Goal: Answer question/provide support: Share knowledge or assist other users

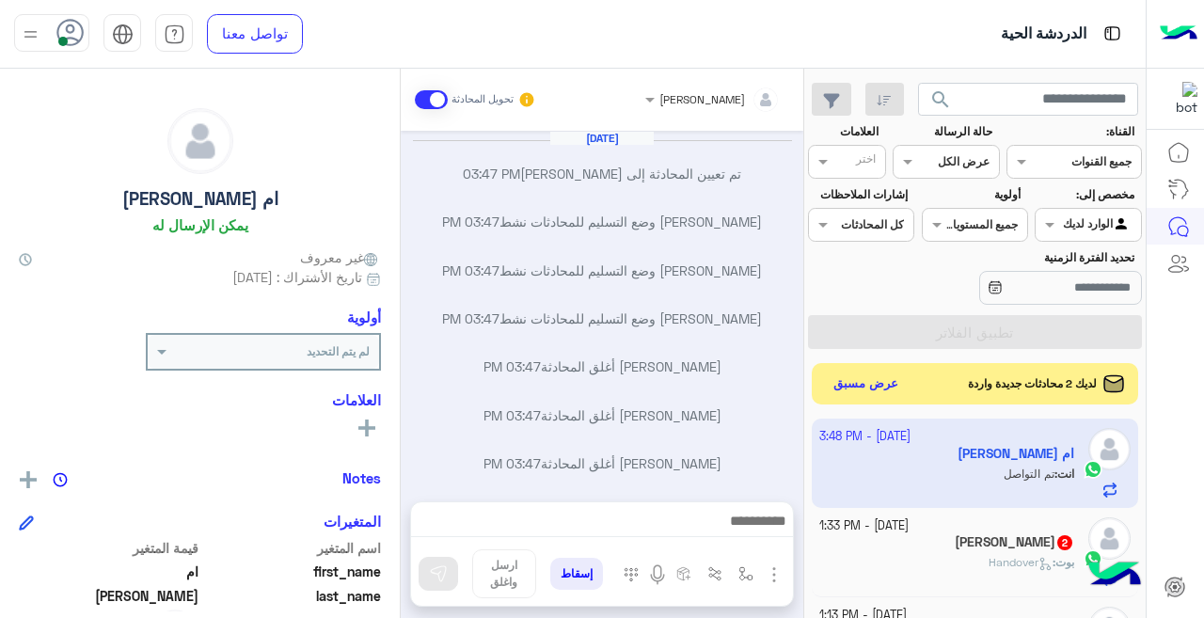
scroll to position [188, 0]
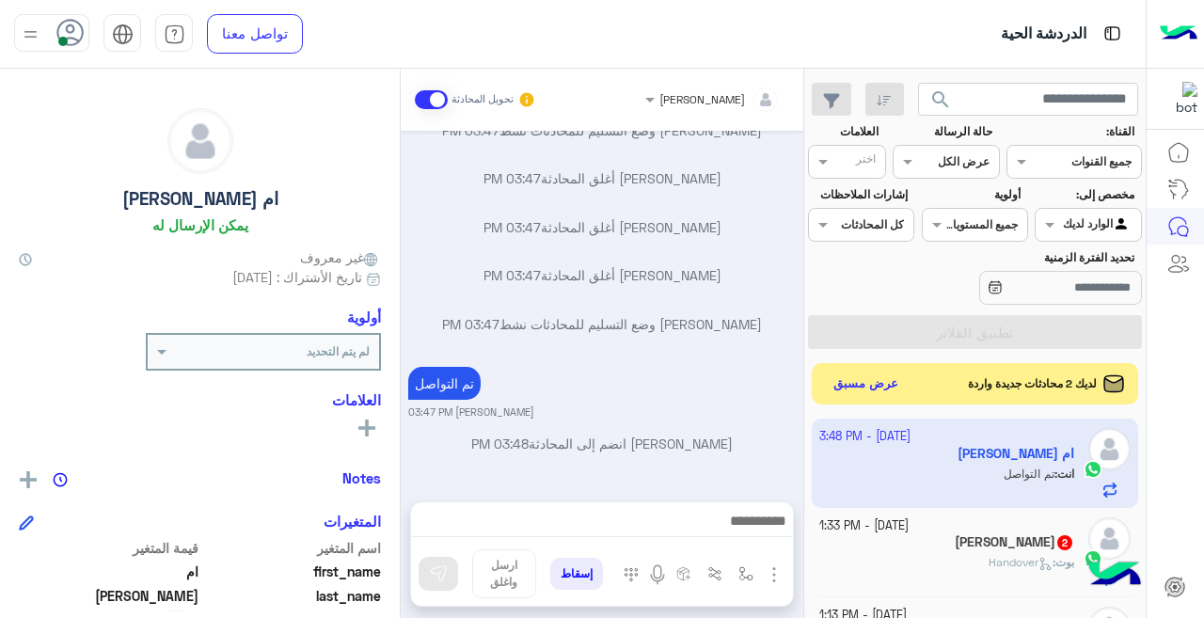
click at [861, 212] on div "اختر كل المحادثات" at bounding box center [861, 225] width 106 height 34
click at [904, 292] on b "الإشارات الخاصة بي" at bounding box center [873, 297] width 110 height 16
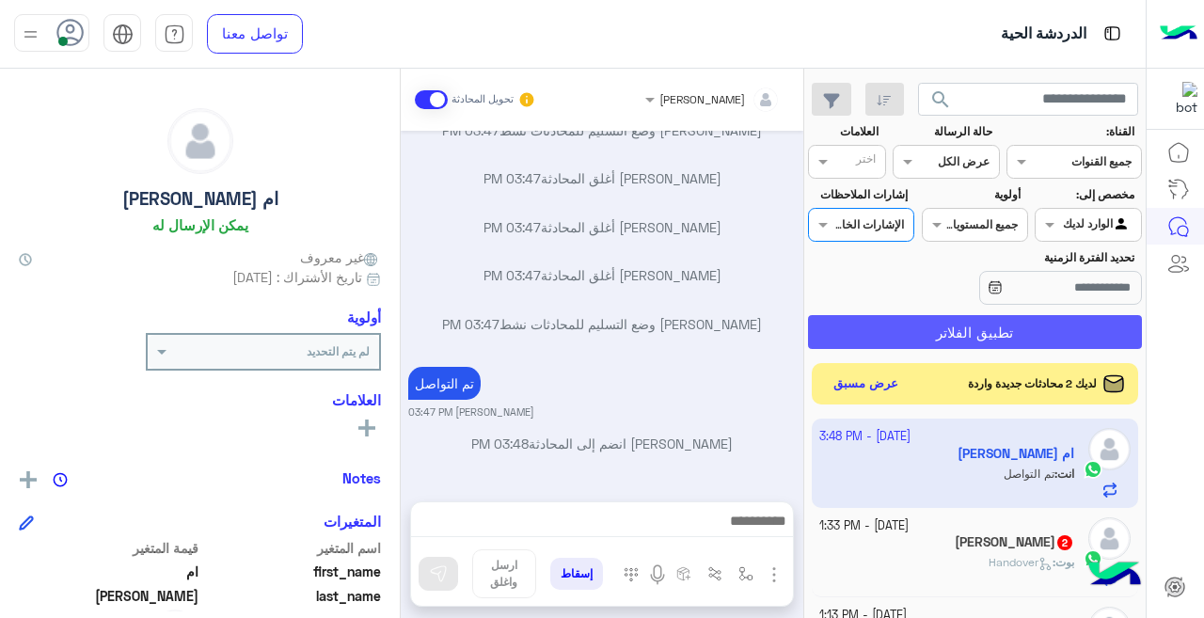
click at [930, 337] on button "تطبيق الفلاتر" at bounding box center [975, 332] width 334 height 34
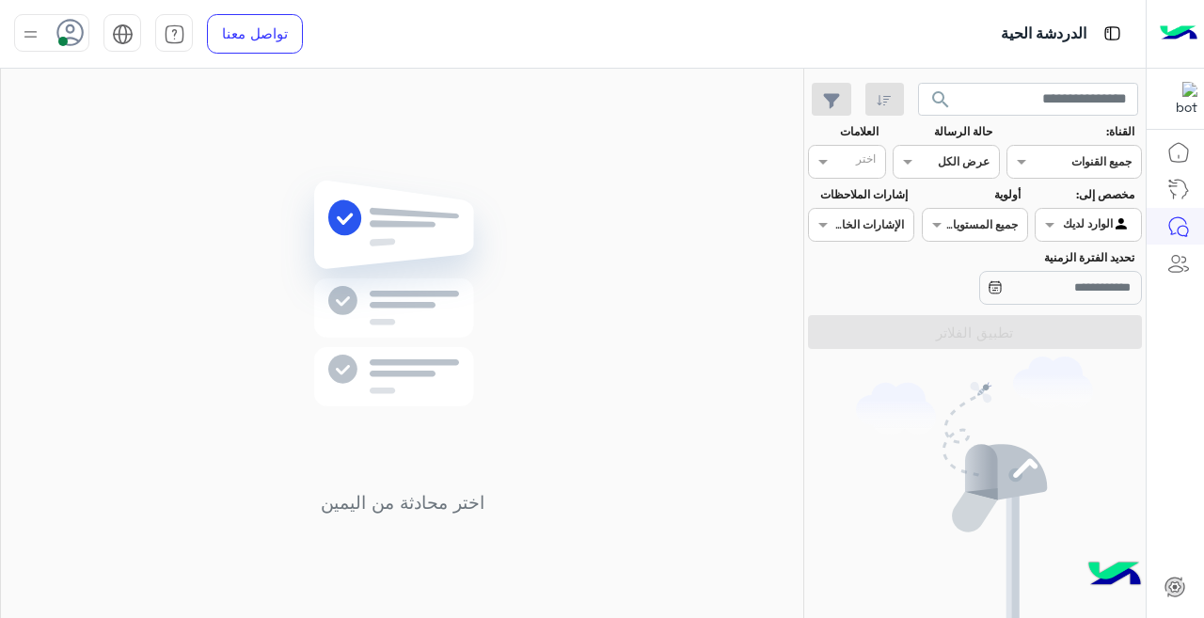
click at [889, 217] on input "text" at bounding box center [882, 223] width 43 height 17
click at [916, 249] on div "كل المحادثات" at bounding box center [872, 262] width 129 height 35
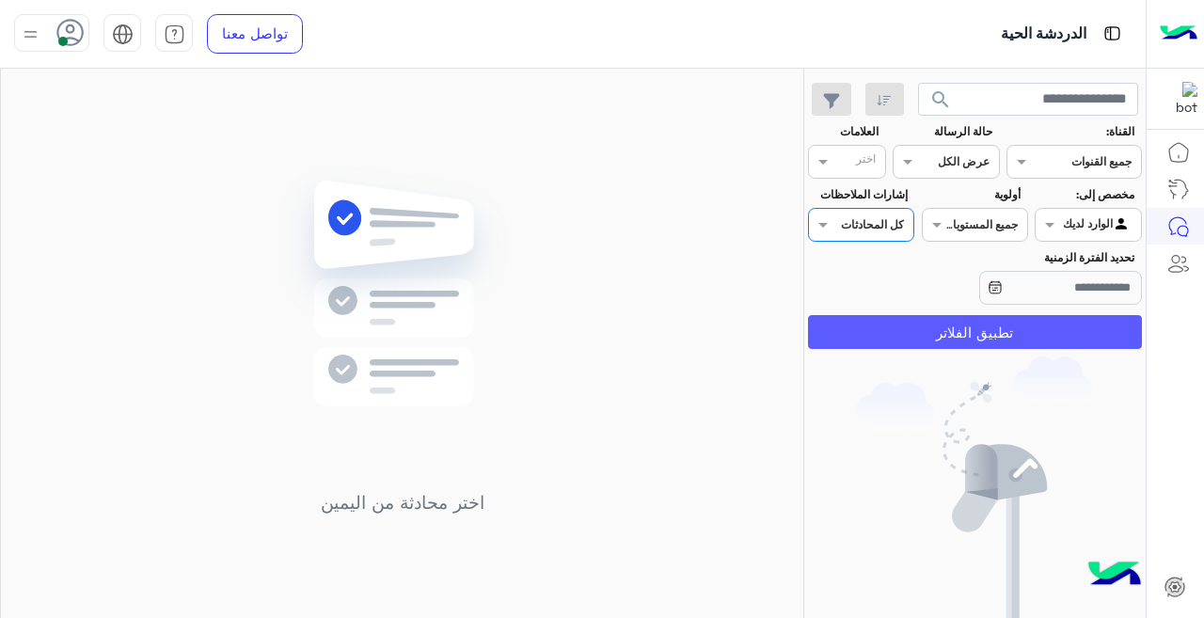
click at [921, 330] on button "تطبيق الفلاتر" at bounding box center [975, 332] width 334 height 34
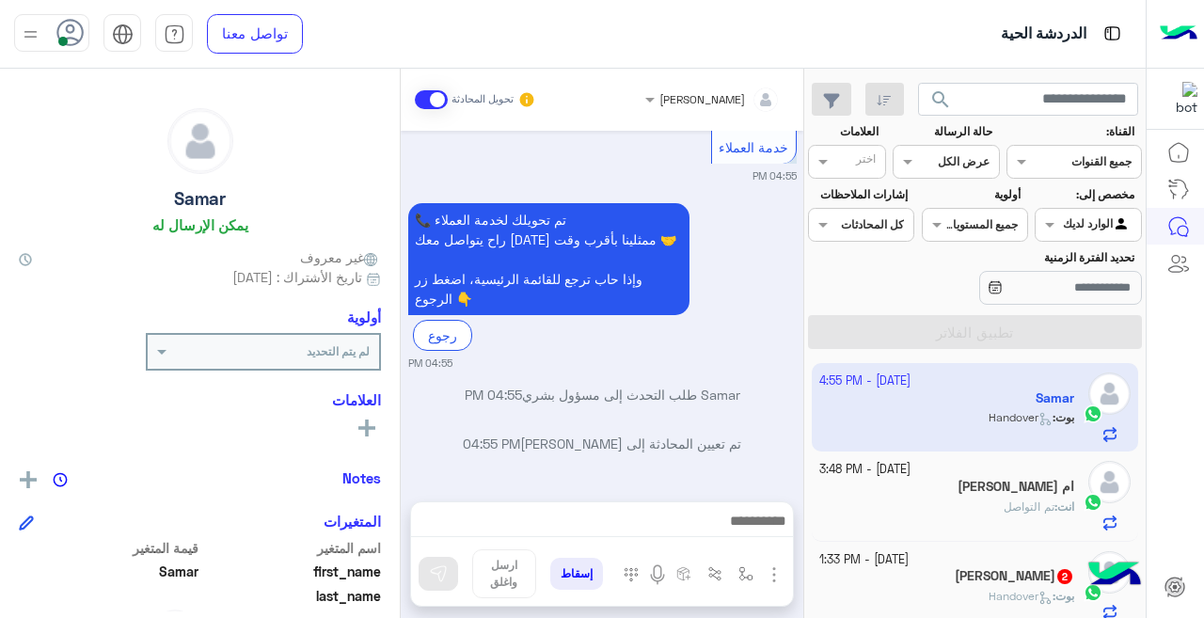
scroll to position [540, 0]
click at [837, 102] on icon "button" at bounding box center [831, 101] width 17 height 16
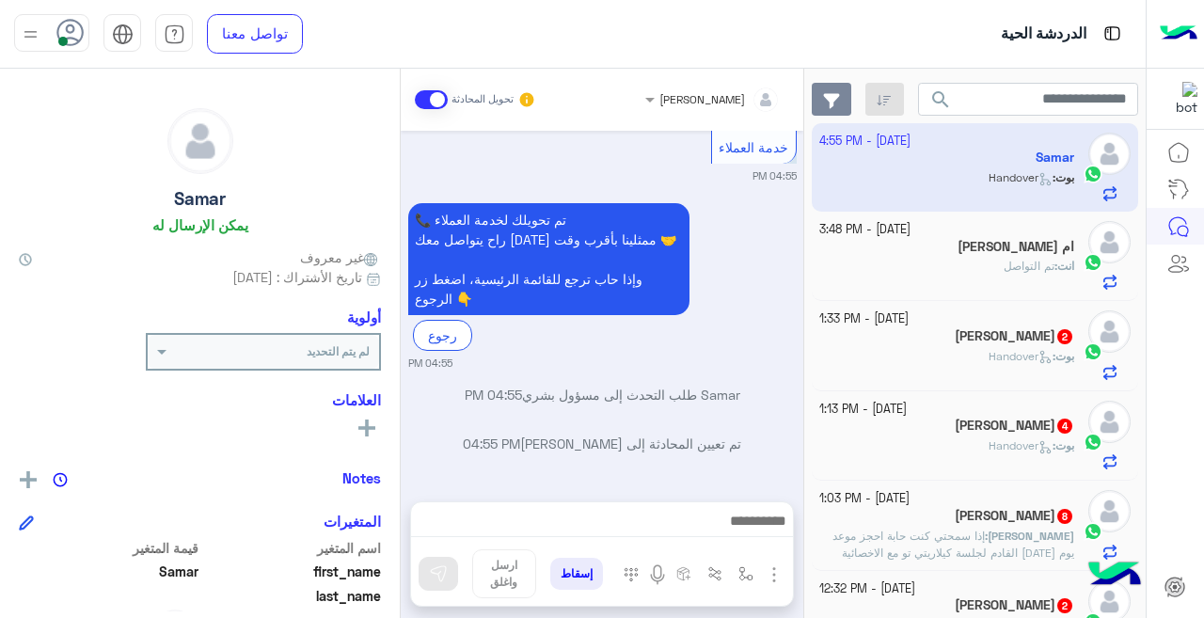
click at [837, 102] on icon "button" at bounding box center [831, 101] width 17 height 16
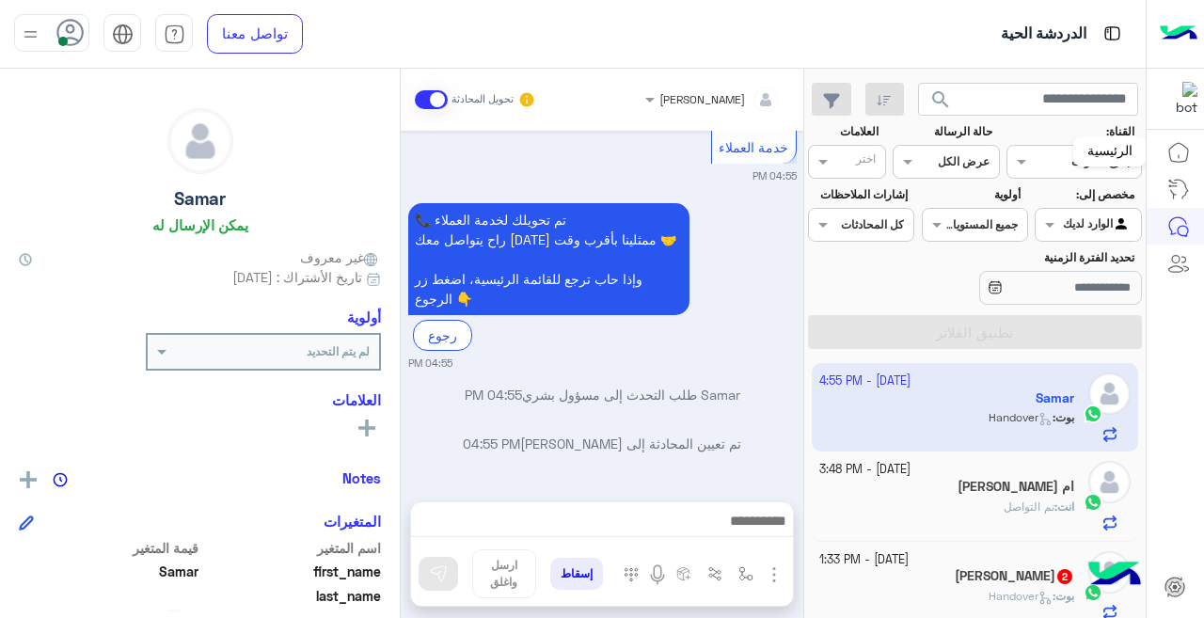
click at [1165, 155] on link at bounding box center [1179, 153] width 51 height 38
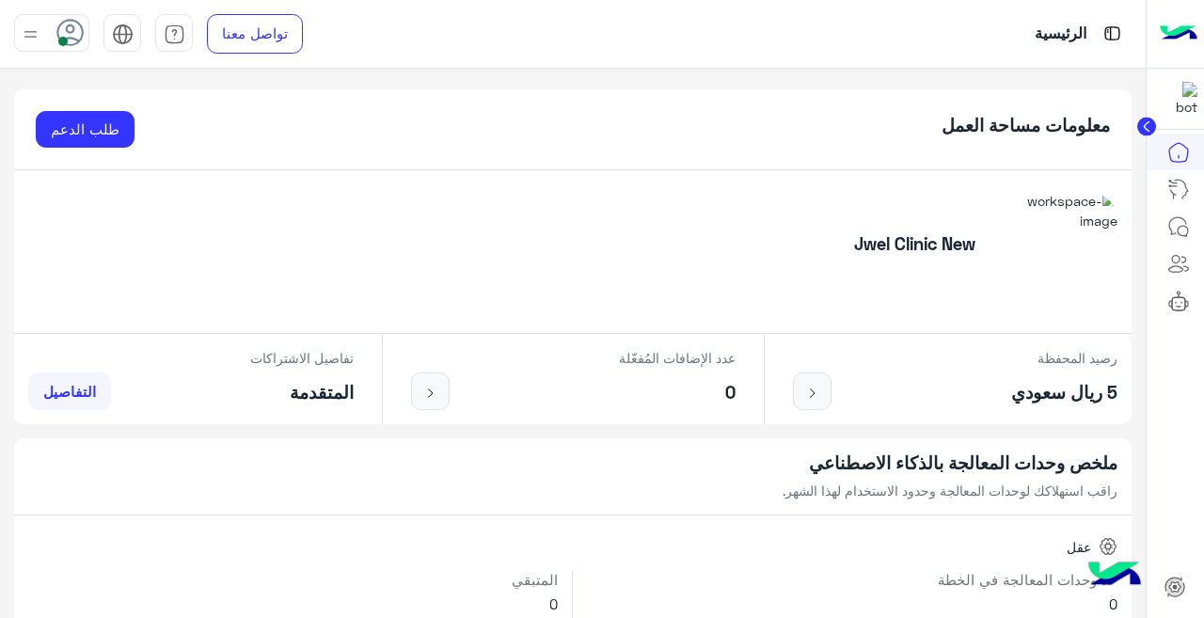
drag, startPoint x: 1117, startPoint y: 287, endPoint x: 281, endPoint y: 352, distance: 838.1
click at [1172, 255] on icon at bounding box center [1179, 263] width 23 height 23
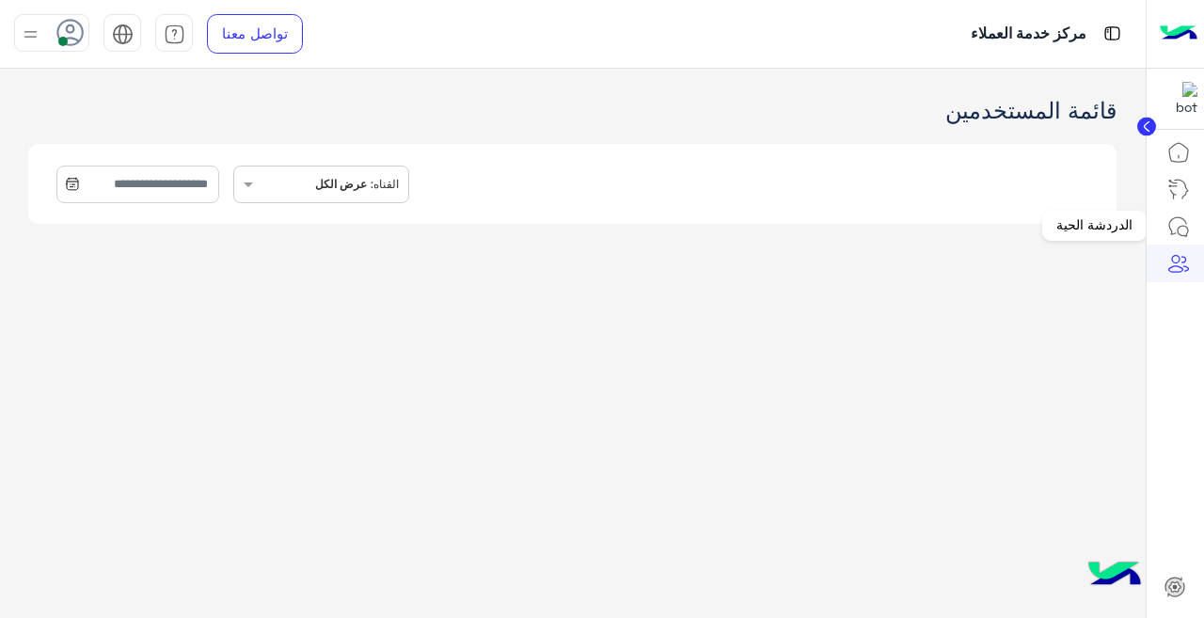
click at [1171, 219] on icon at bounding box center [1179, 226] width 23 height 23
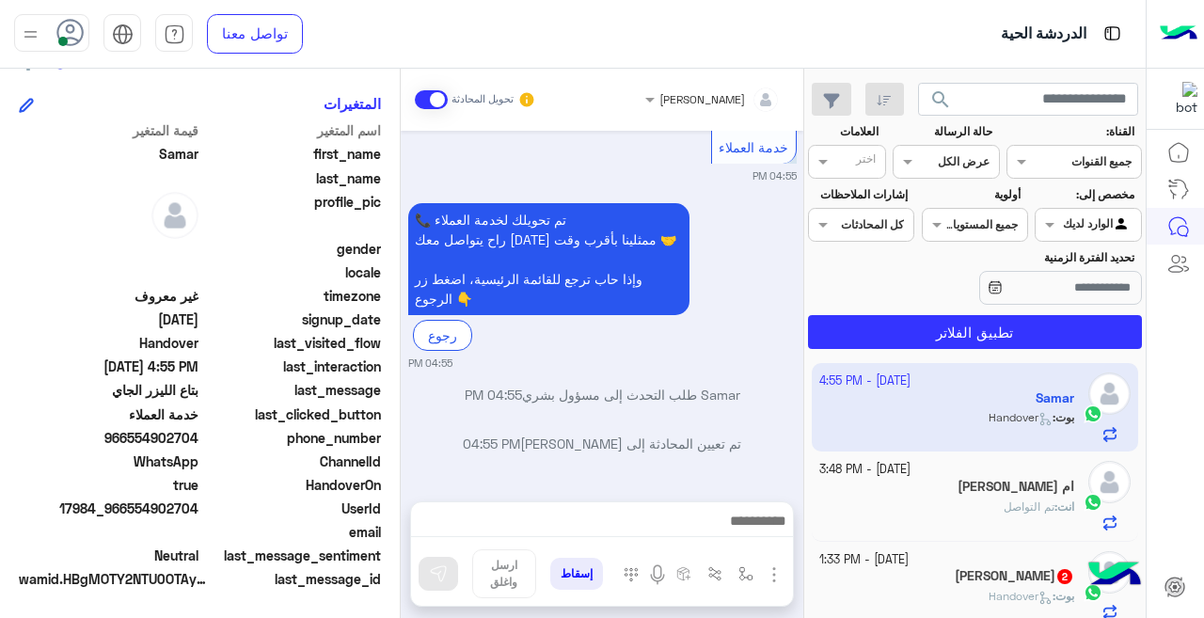
scroll to position [419, 0]
click at [772, 565] on img "button" at bounding box center [774, 575] width 23 height 23
click at [740, 486] on span "المرفقات" at bounding box center [727, 497] width 56 height 22
click at [767, 575] on img "button" at bounding box center [774, 575] width 23 height 23
click at [731, 497] on span "المرفقات" at bounding box center [727, 497] width 56 height 22
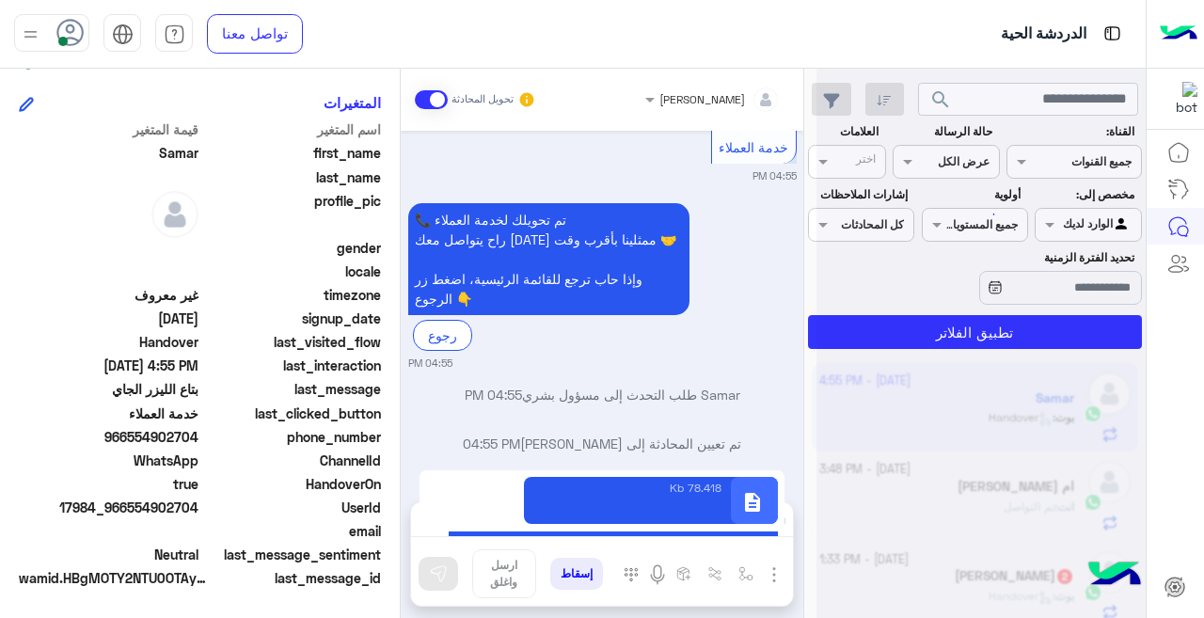
type textarea "**********"
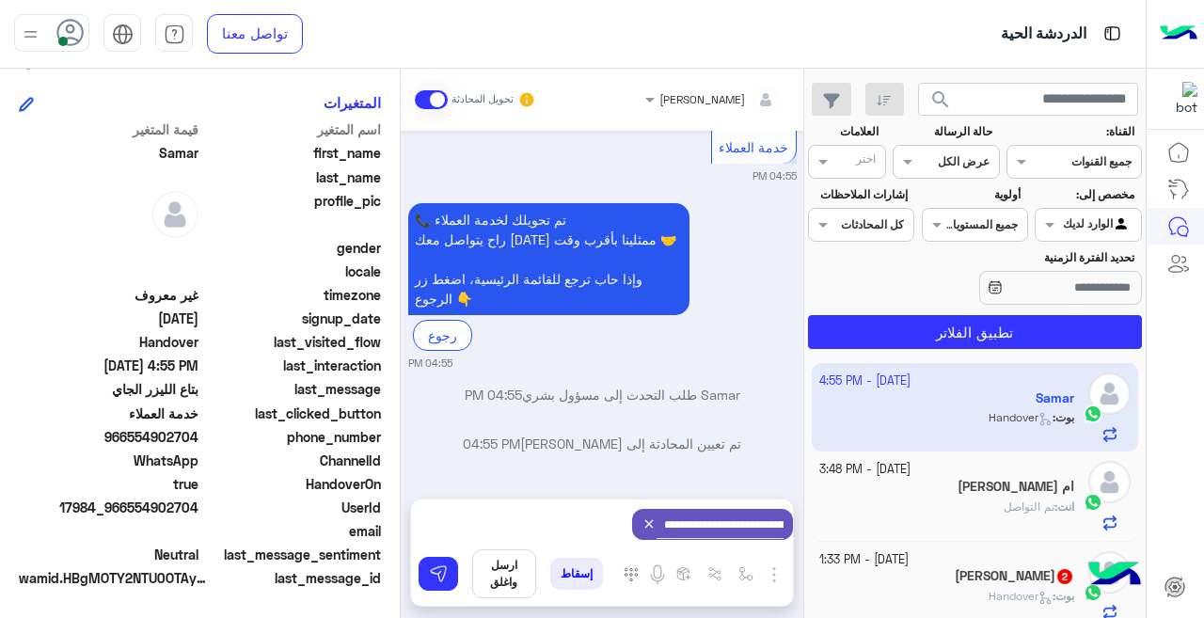
click at [642, 521] on icon at bounding box center [649, 524] width 15 height 15
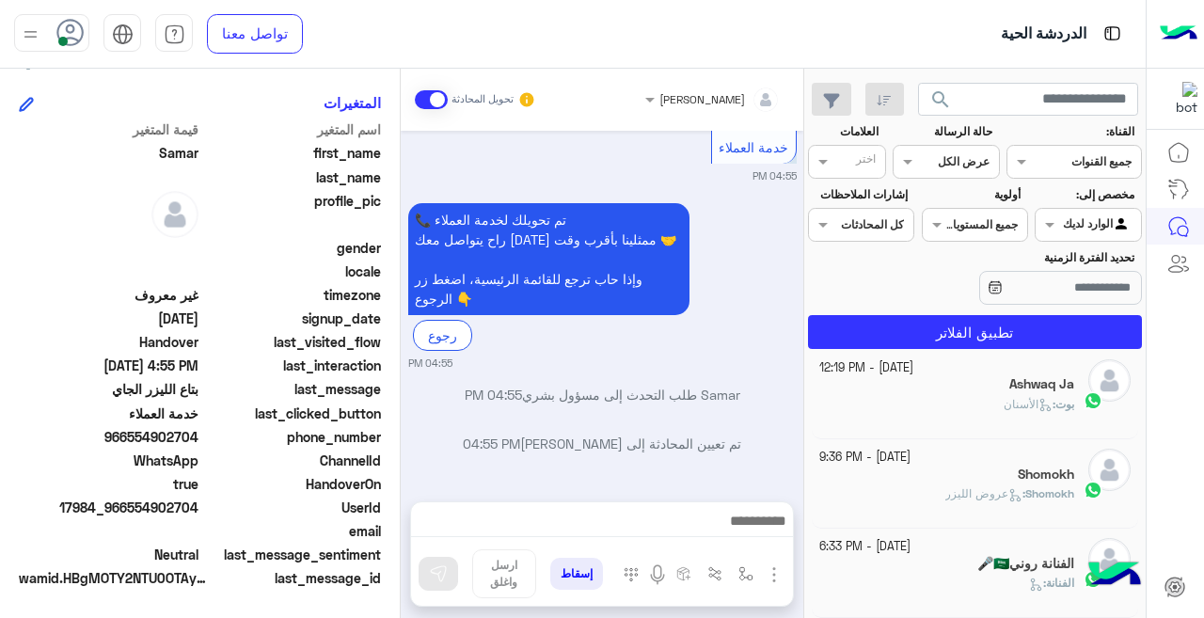
scroll to position [9, 0]
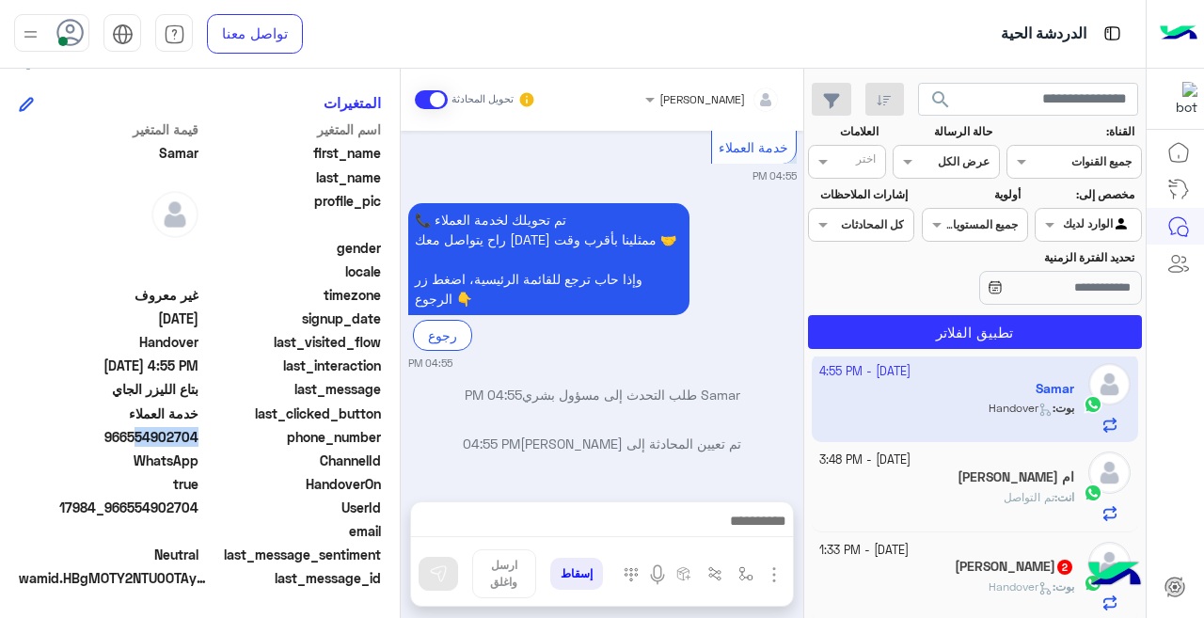
drag, startPoint x: 130, startPoint y: 432, endPoint x: 196, endPoint y: 443, distance: 66.8
click at [196, 443] on span "966554902704" at bounding box center [109, 437] width 180 height 20
click at [149, 440] on span "966554902704" at bounding box center [109, 437] width 180 height 20
drag, startPoint x: 132, startPoint y: 437, endPoint x: 199, endPoint y: 438, distance: 66.8
click at [199, 438] on span "966554902704" at bounding box center [109, 437] width 180 height 20
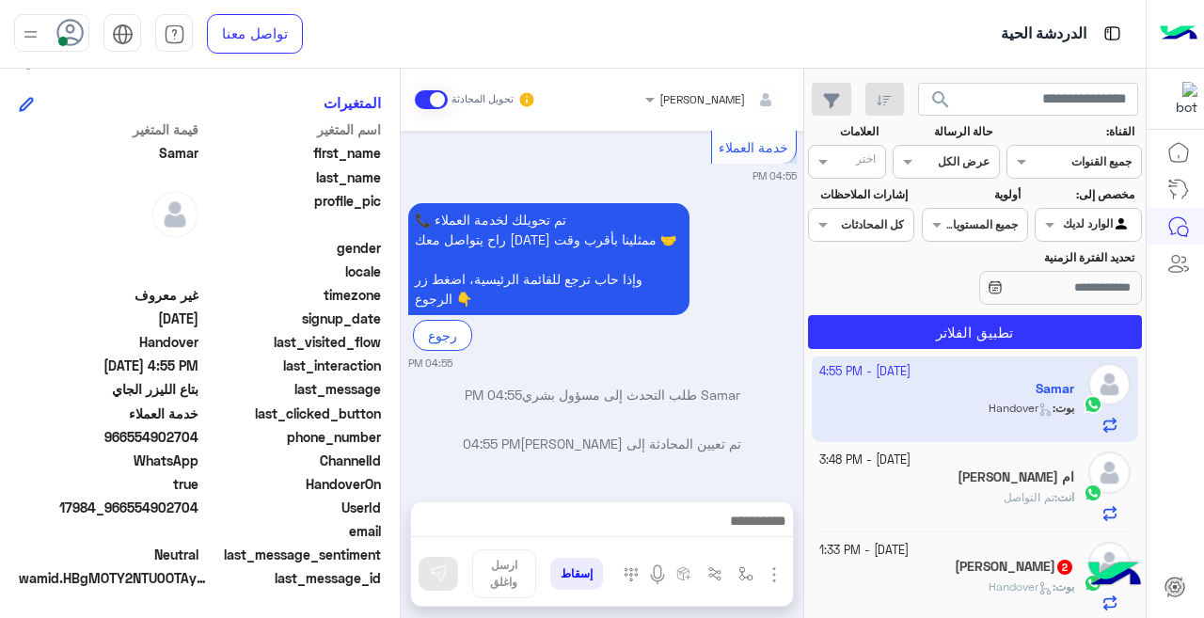
copy span "554902704"
click at [1020, 97] on input "text" at bounding box center [1028, 100] width 221 height 34
paste input "*********"
click at [1053, 101] on input "*********" at bounding box center [1028, 100] width 221 height 34
click at [918, 83] on button "search" at bounding box center [941, 103] width 46 height 40
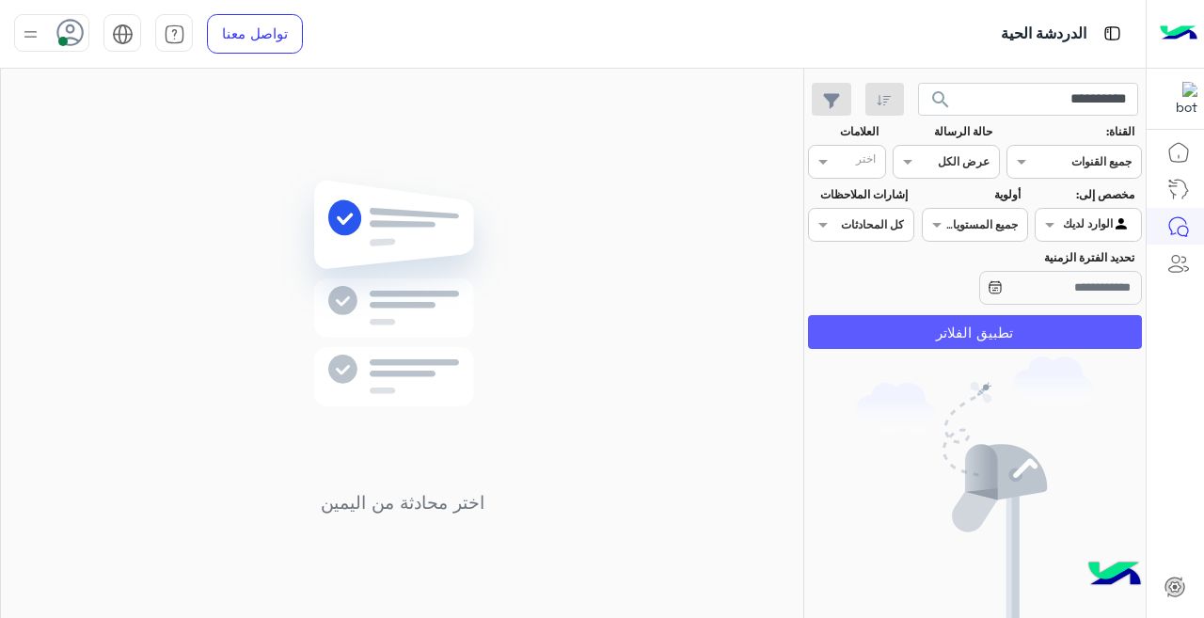
click at [932, 332] on button "تطبيق الفلاتر" at bounding box center [975, 332] width 334 height 34
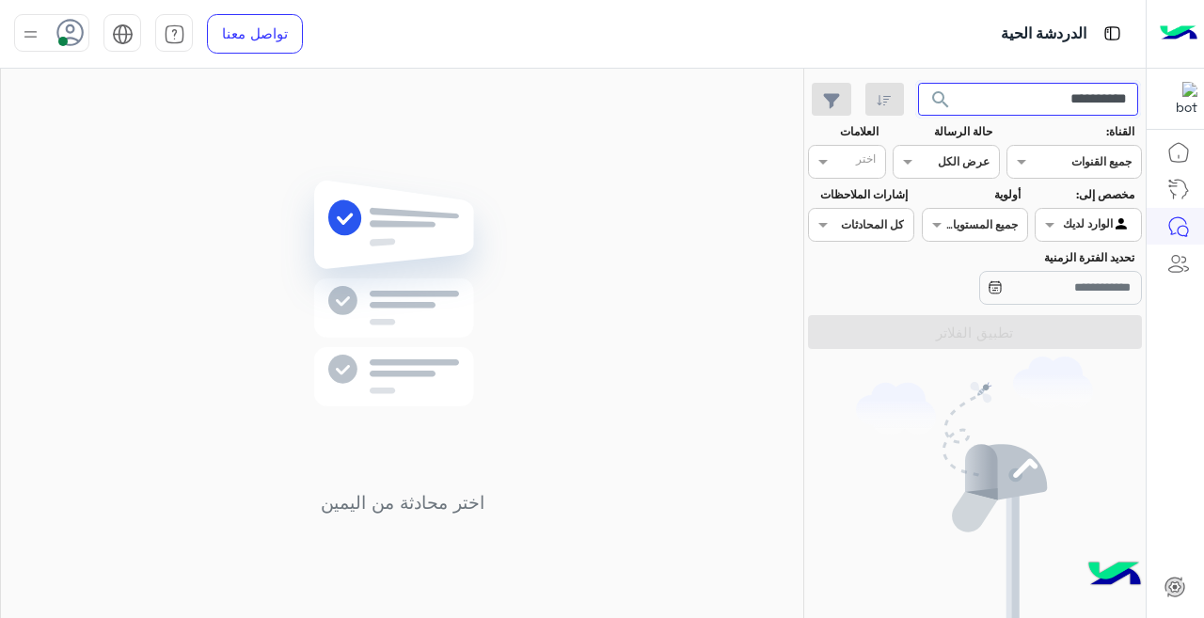
click at [1074, 88] on input "**********" at bounding box center [1028, 100] width 221 height 34
drag, startPoint x: 1052, startPoint y: 104, endPoint x: 1075, endPoint y: 101, distance: 22.8
click at [1075, 101] on input "**********" at bounding box center [1028, 100] width 221 height 34
type input "******"
click at [939, 98] on span "search" at bounding box center [941, 99] width 23 height 23
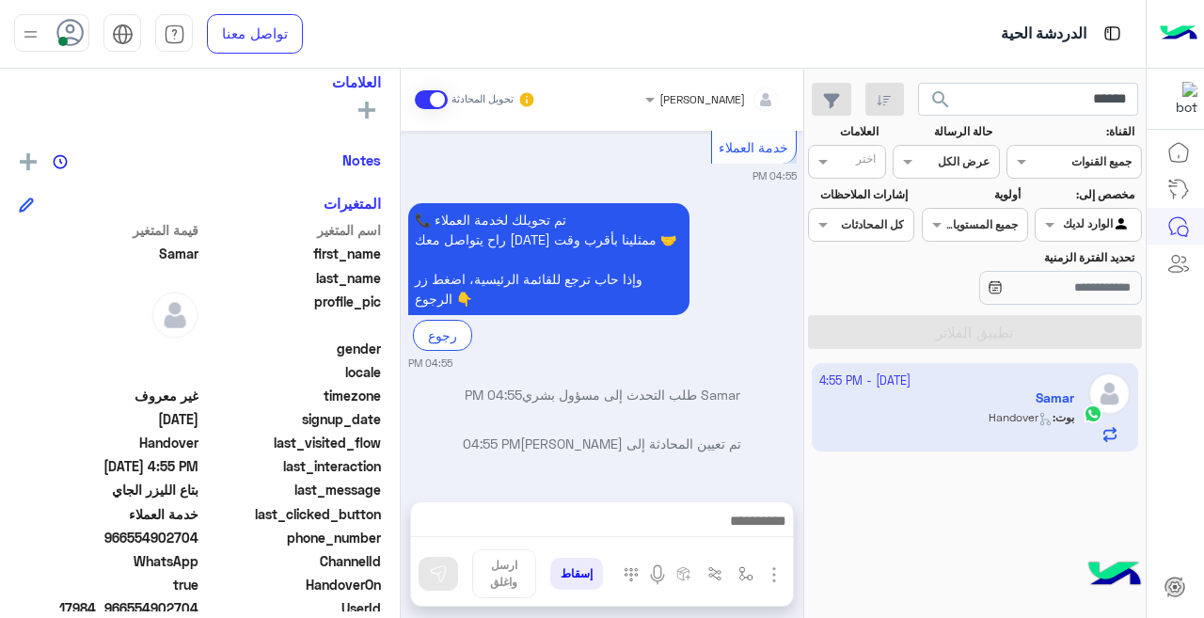
scroll to position [319, 0]
drag, startPoint x: 153, startPoint y: 540, endPoint x: 238, endPoint y: 563, distance: 87.6
click at [238, 563] on div "اسم المتغير قيمة المتغير first_name [PERSON_NAME] last_name profile_pic gender …" at bounding box center [200, 455] width 362 height 472
copy span "902704"
click at [1098, 103] on input "******" at bounding box center [1028, 100] width 221 height 34
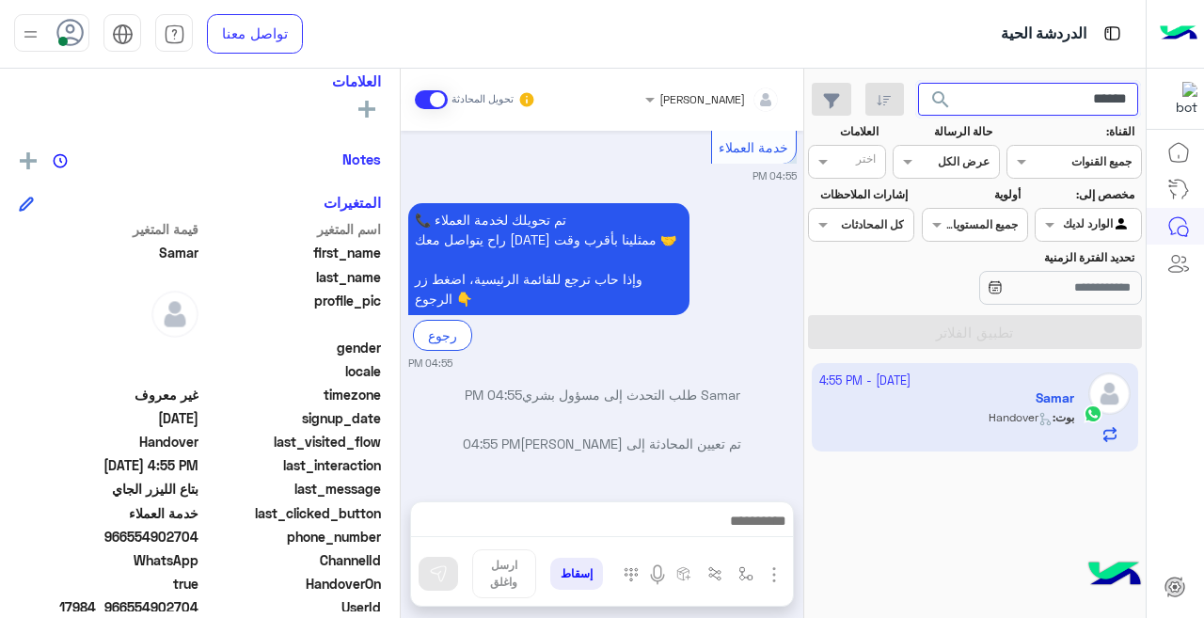
click at [1098, 103] on input "******" at bounding box center [1028, 100] width 221 height 34
click at [918, 83] on button "search" at bounding box center [941, 103] width 46 height 40
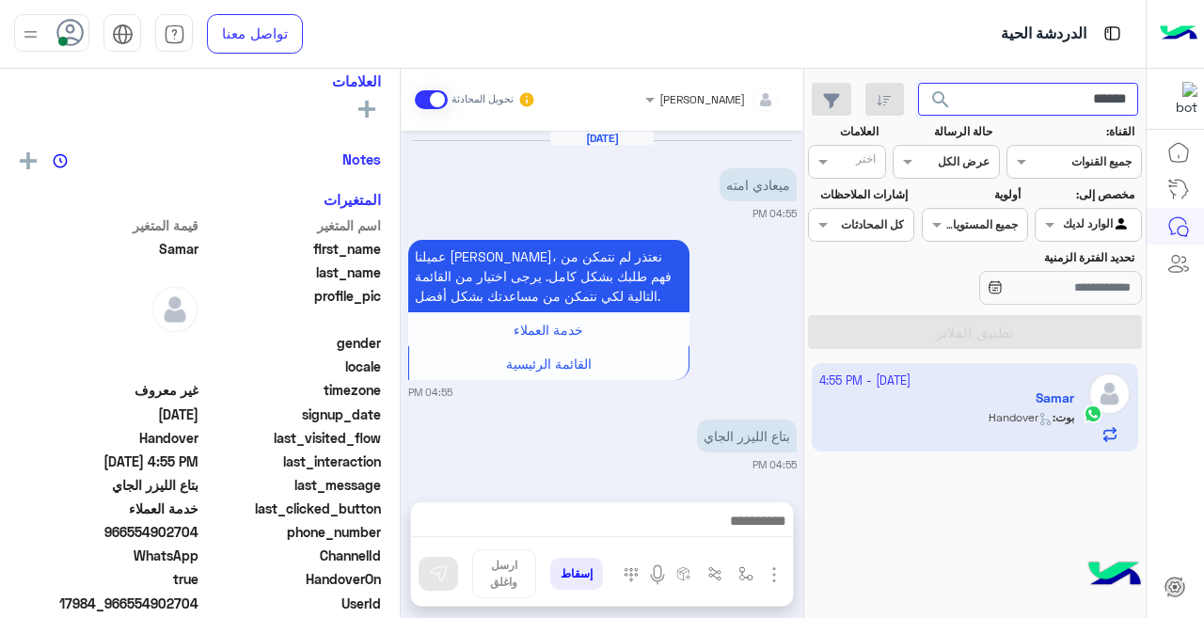
scroll to position [540, 0]
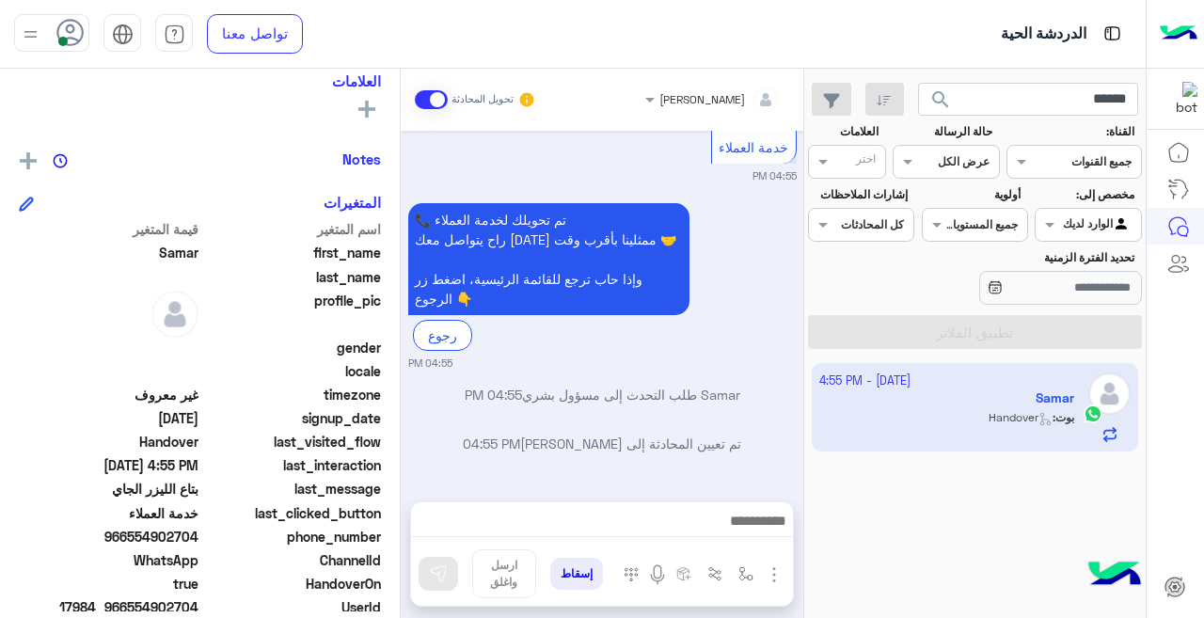
click at [945, 97] on span "search" at bounding box center [941, 99] width 23 height 23
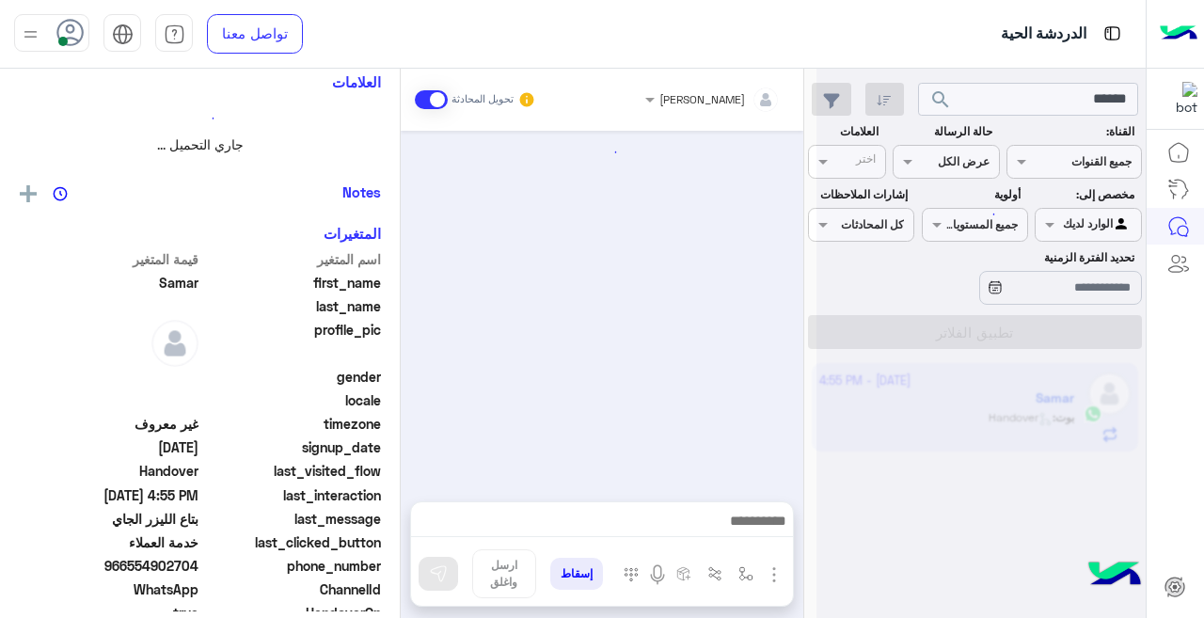
click at [1057, 98] on div at bounding box center [981, 317] width 329 height 618
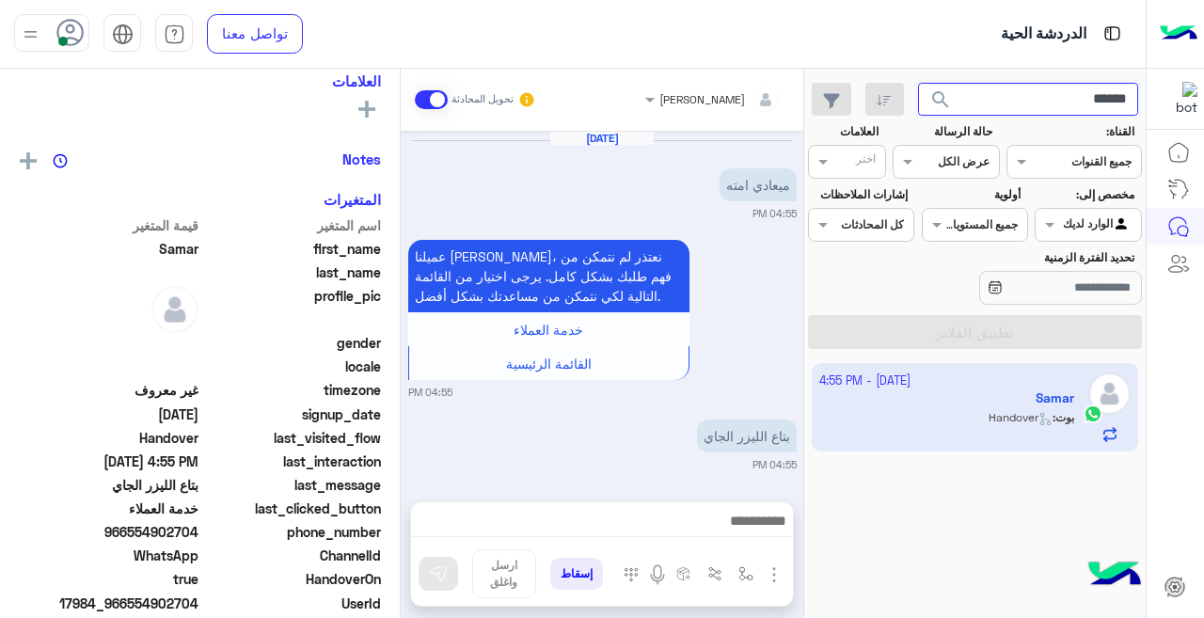
scroll to position [540, 0]
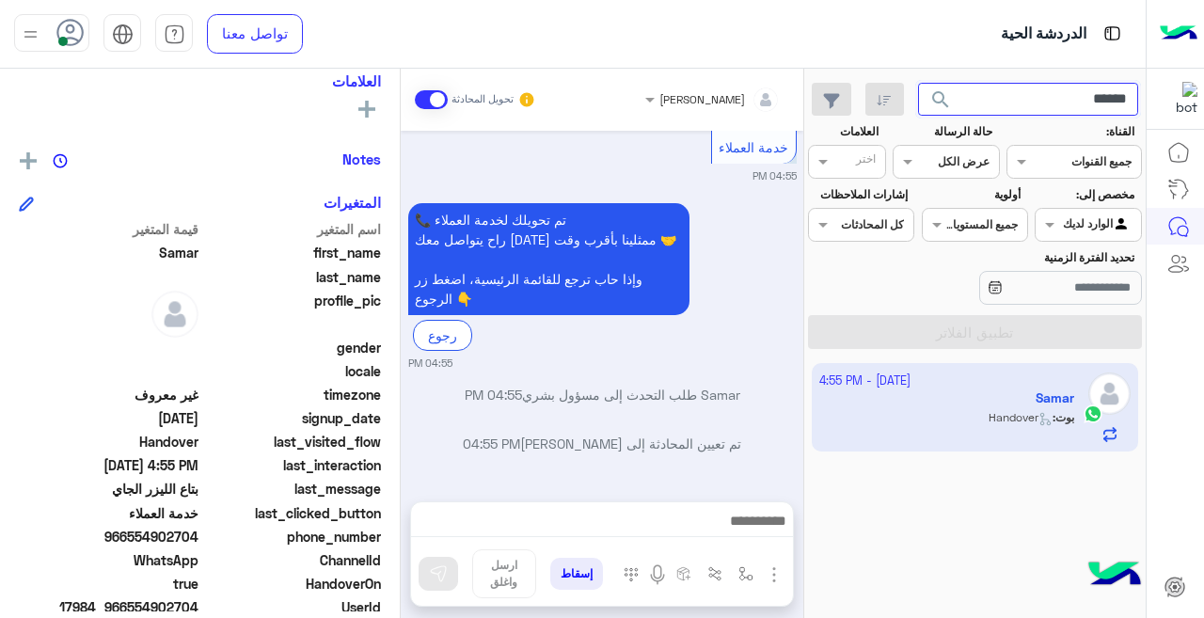
drag, startPoint x: 1064, startPoint y: 97, endPoint x: 1135, endPoint y: 114, distance: 72.6
click at [1135, 114] on input "******" at bounding box center [1028, 100] width 221 height 34
click at [942, 97] on span "search" at bounding box center [941, 99] width 23 height 23
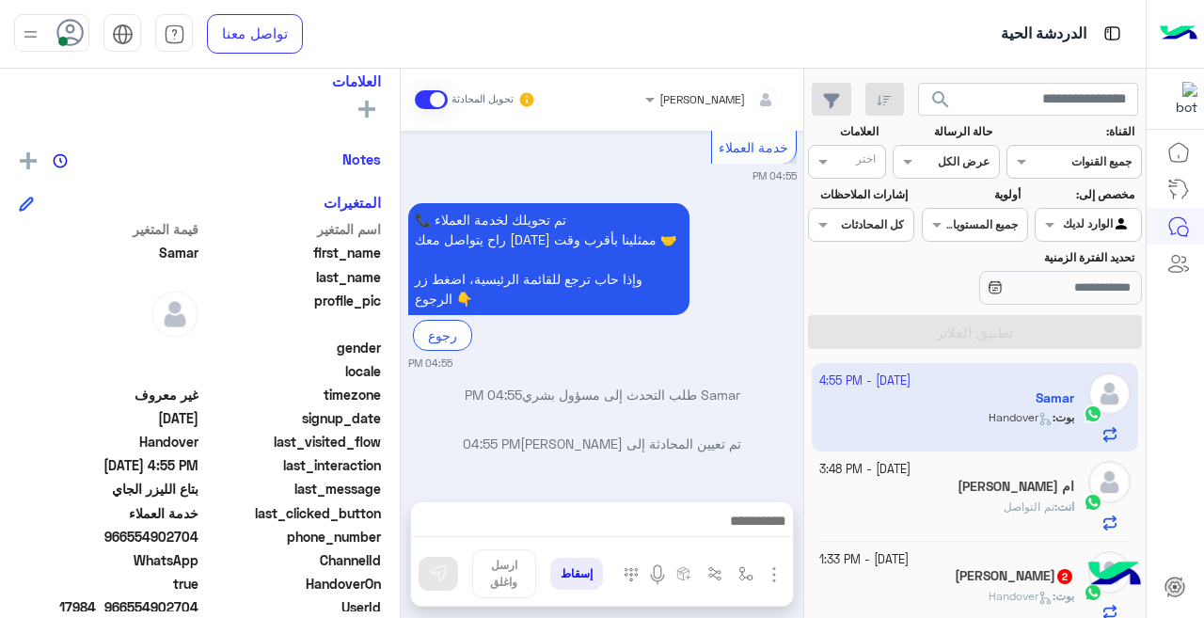
click at [1011, 567] on div "[DATE] - 1:33 PM" at bounding box center [948, 560] width 256 height 18
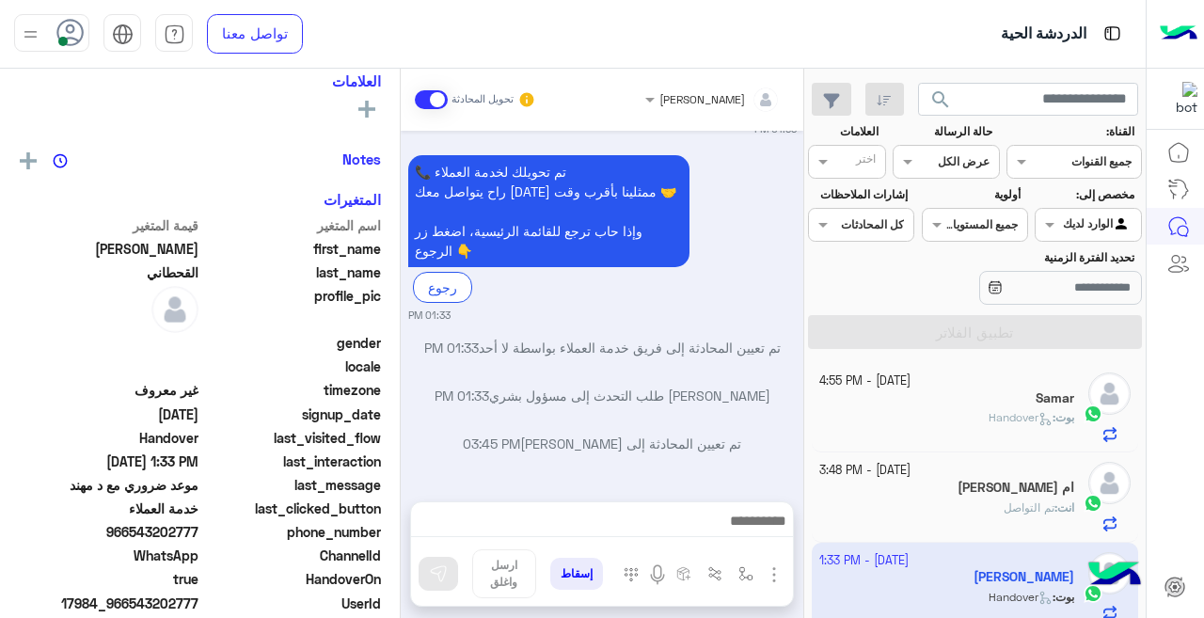
scroll to position [319, 0]
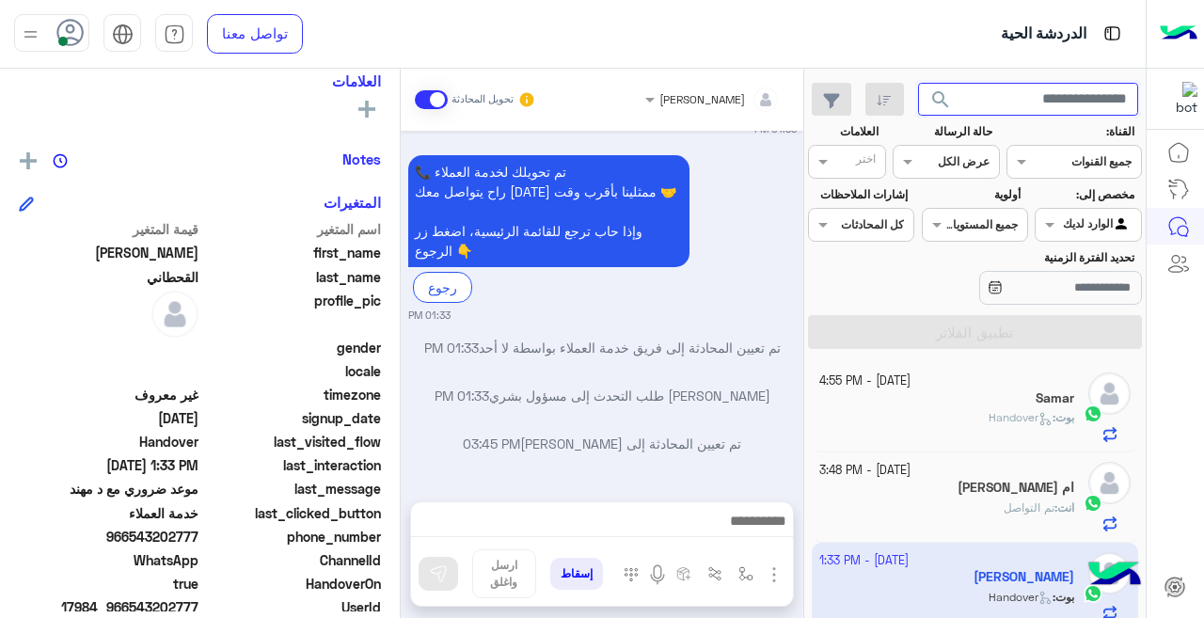
click at [1060, 99] on input "text" at bounding box center [1028, 100] width 221 height 34
type input "****"
click at [918, 83] on button "search" at bounding box center [941, 103] width 46 height 40
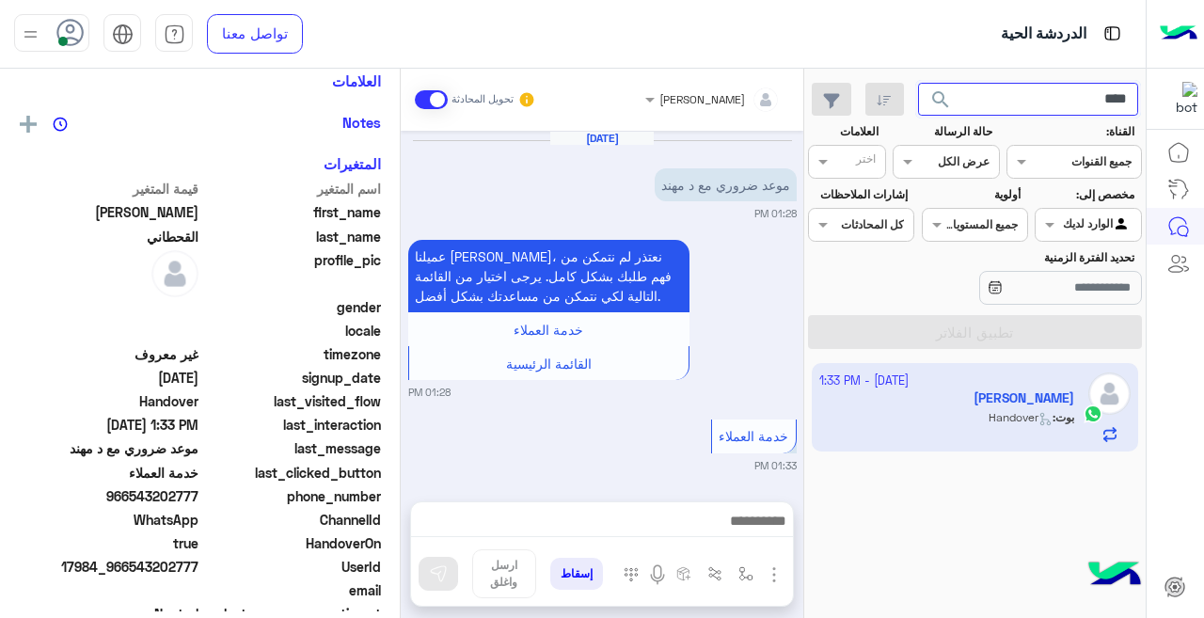
scroll to position [337, 0]
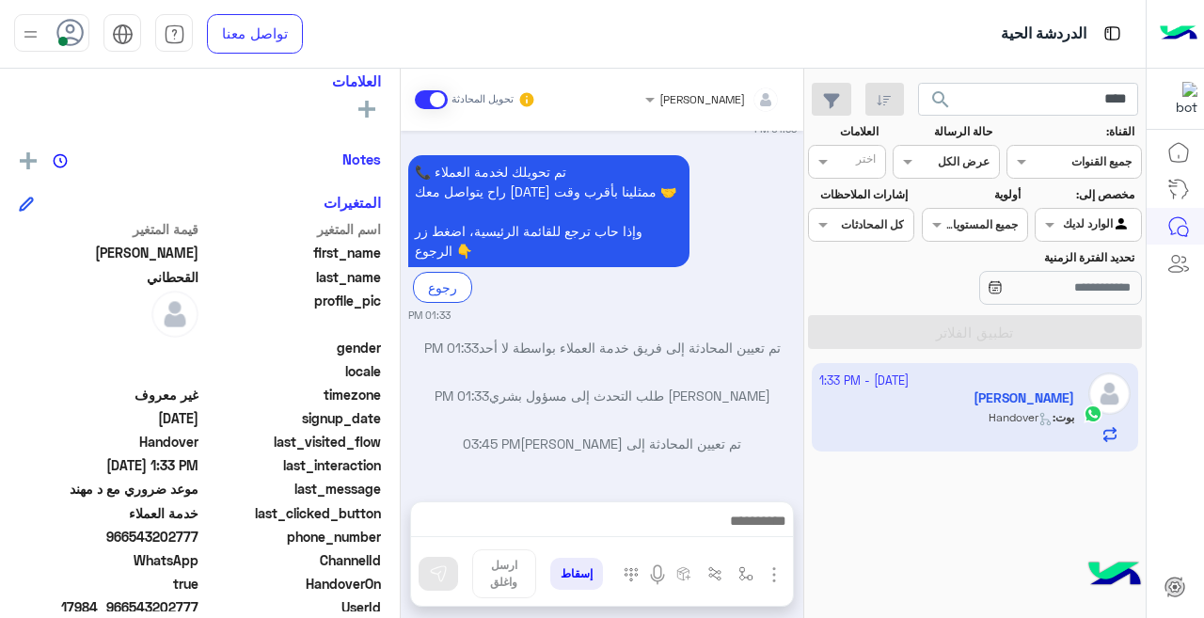
click at [273, 482] on span "last_message" at bounding box center [292, 489] width 180 height 20
